Goal: Navigation & Orientation: Understand site structure

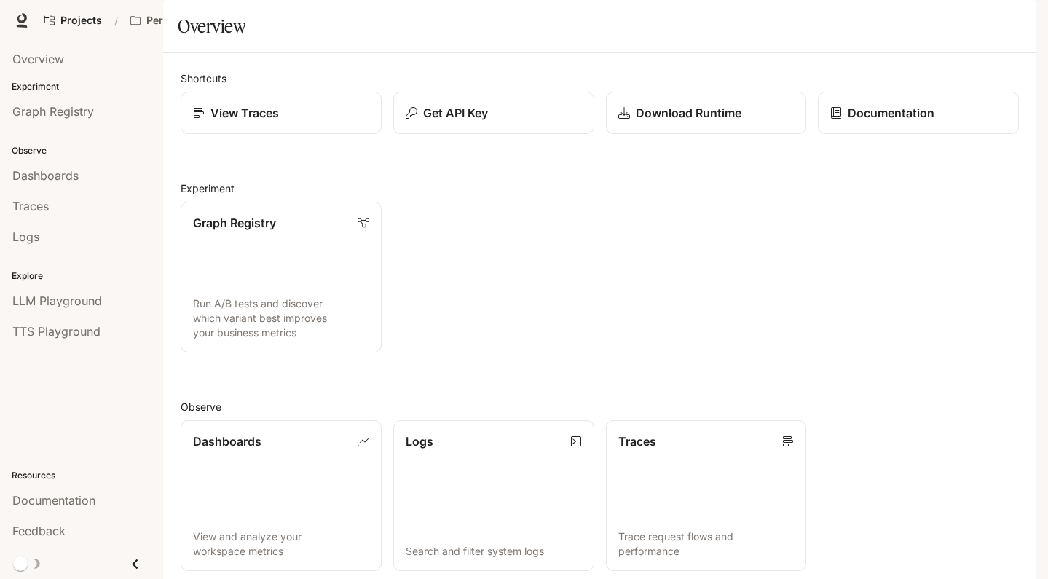
click at [780, 24] on span "Character Studio" at bounding box center [756, 21] width 81 height 18
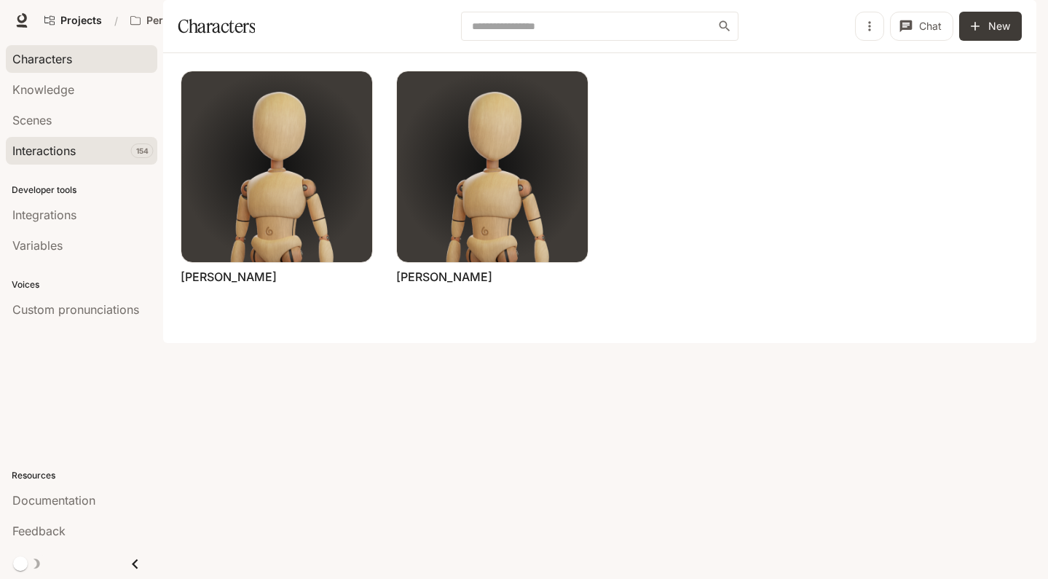
click at [92, 157] on div "Interactions" at bounding box center [81, 150] width 138 height 17
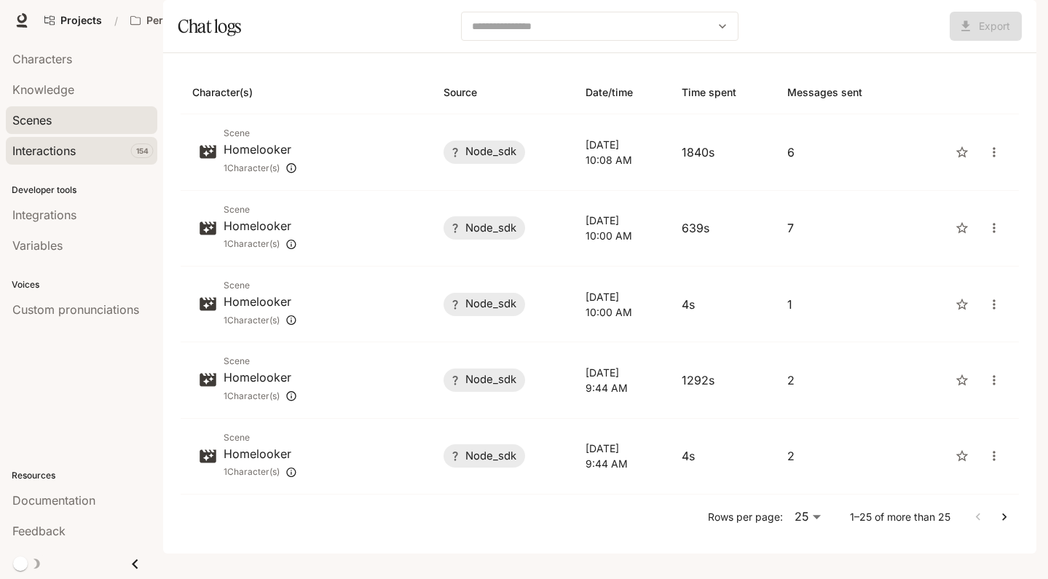
click at [76, 121] on div "Scenes" at bounding box center [81, 119] width 138 height 17
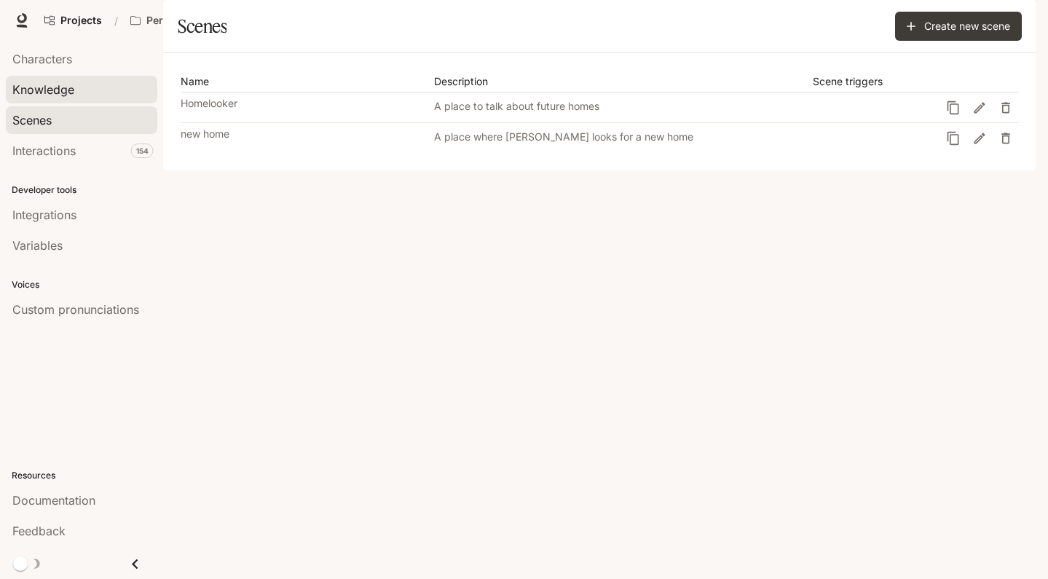
click at [82, 95] on div "Knowledge" at bounding box center [81, 89] width 138 height 17
